Goal: Information Seeking & Learning: Find specific fact

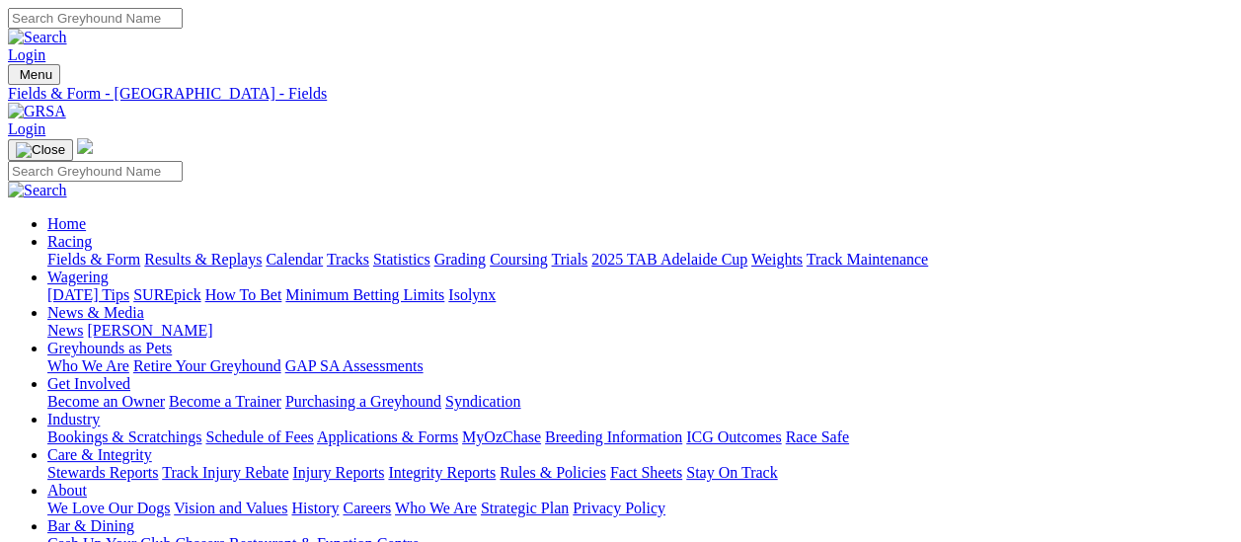
click at [60, 251] on link "Fields & Form" at bounding box center [93, 259] width 93 height 17
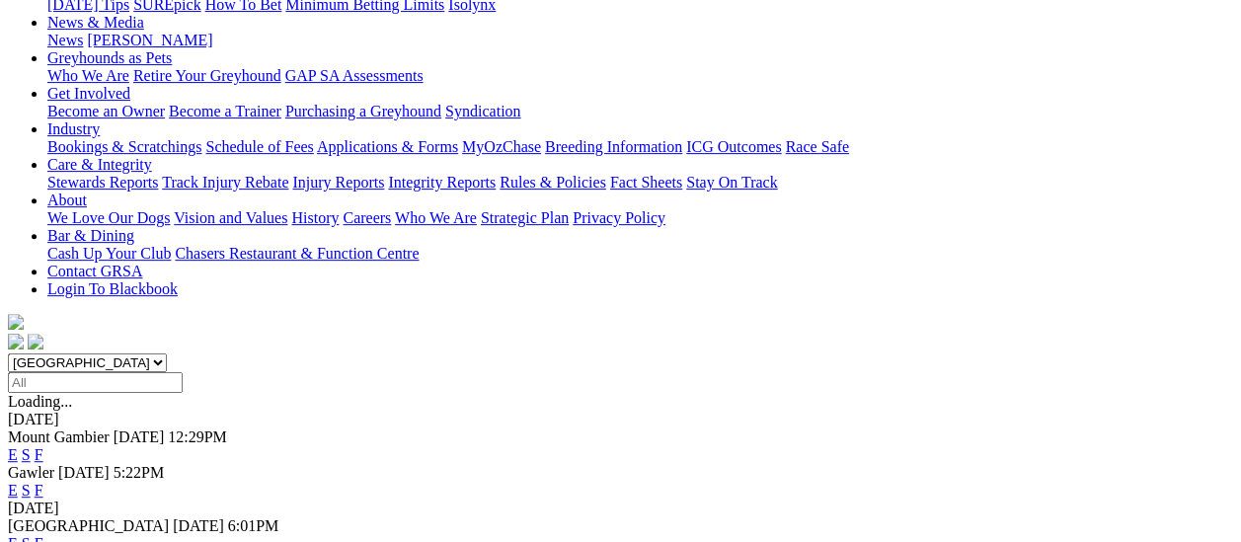
scroll to position [395, 0]
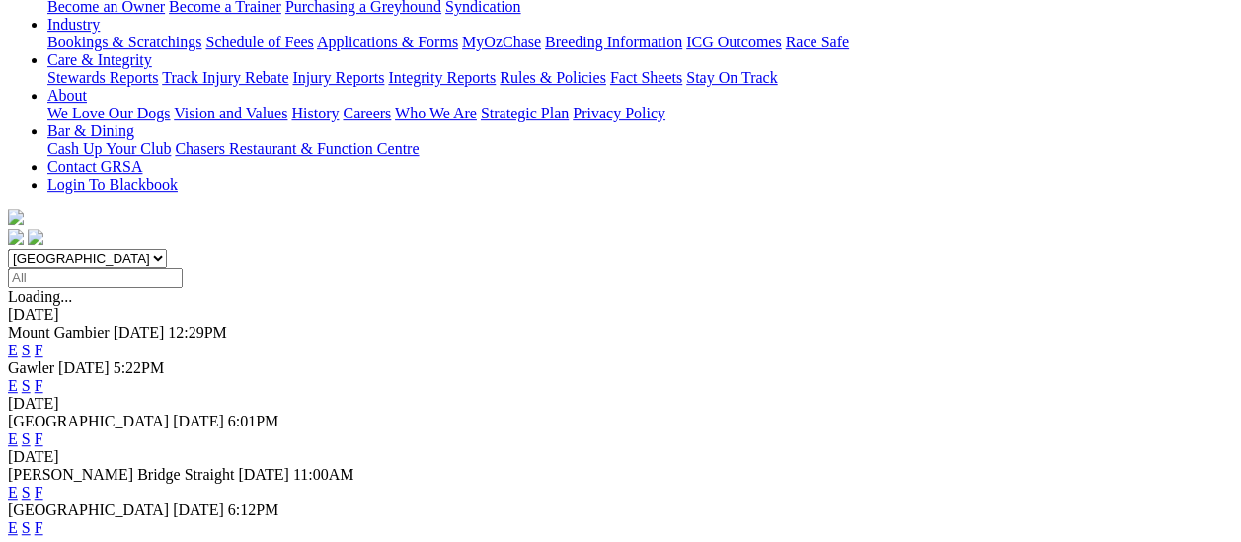
click at [43, 484] on link "F" at bounding box center [39, 492] width 9 height 17
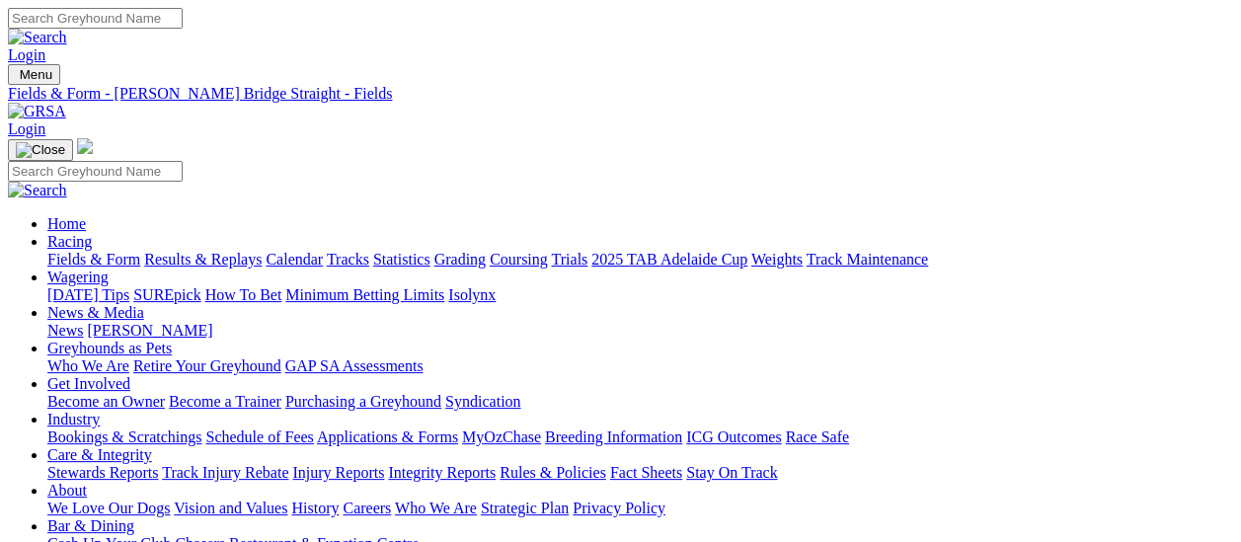
click at [47, 251] on link "Fields & Form" at bounding box center [93, 259] width 93 height 17
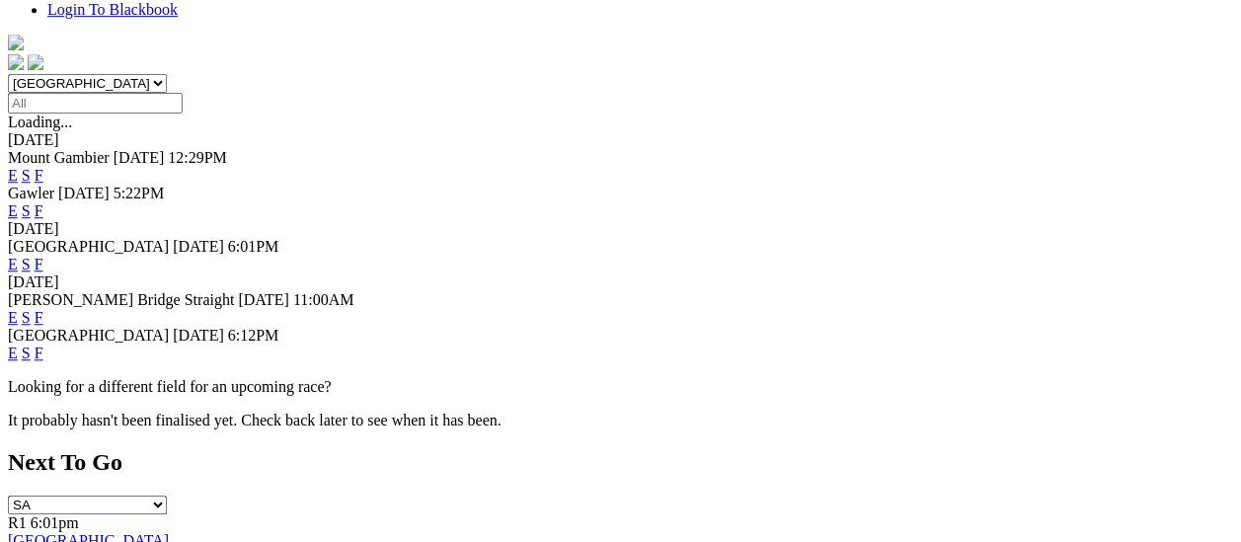
scroll to position [592, 0]
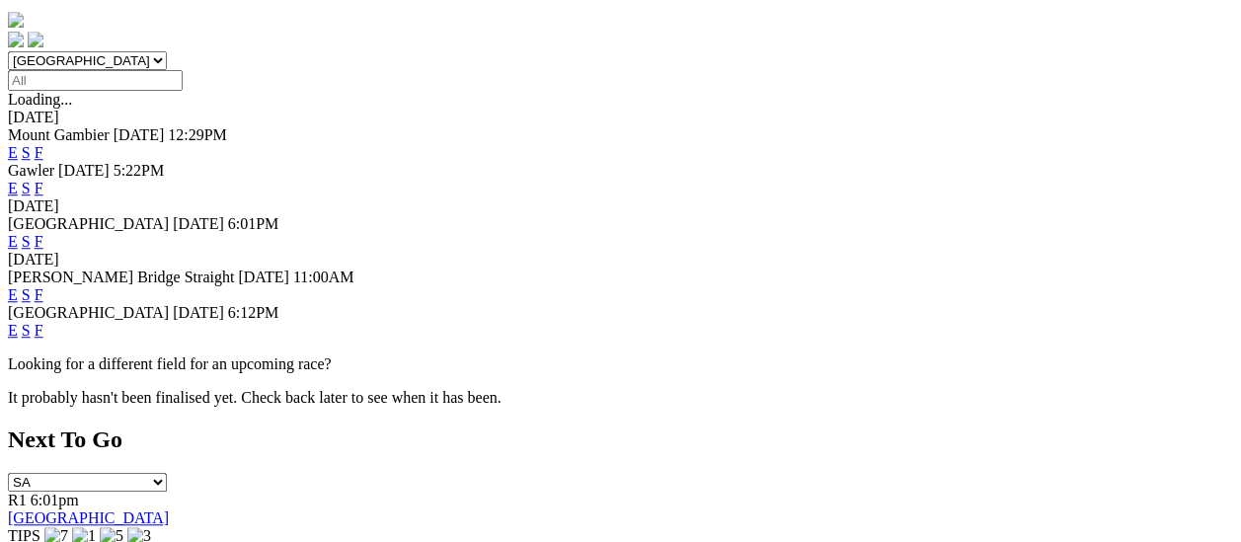
click at [43, 322] on link "F" at bounding box center [39, 330] width 9 height 17
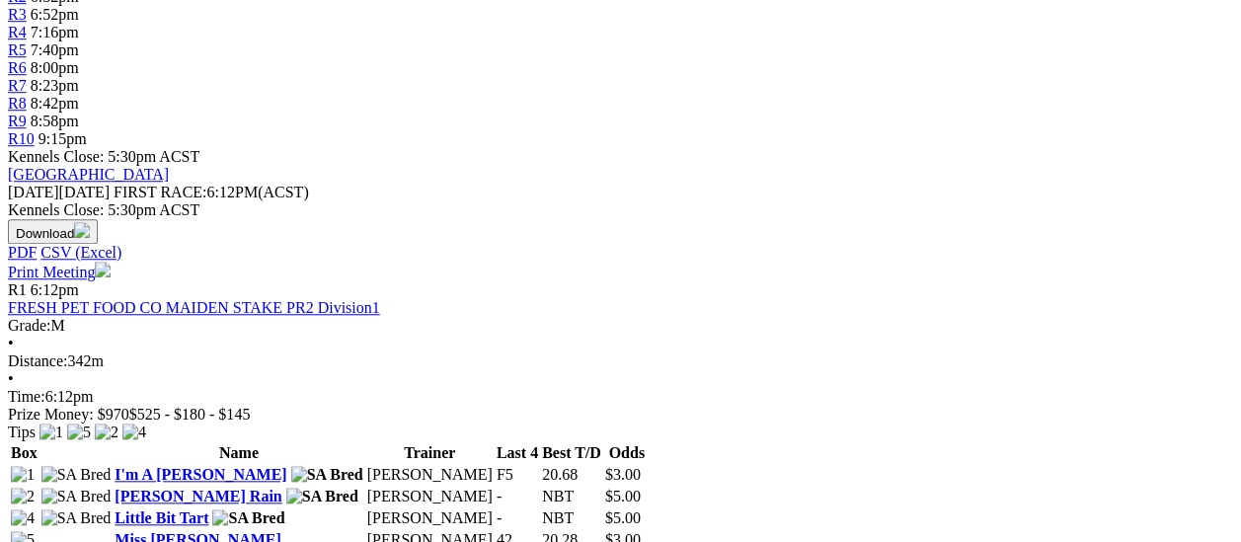
scroll to position [493, 0]
